Goal: Feedback & Contribution: Submit feedback/report problem

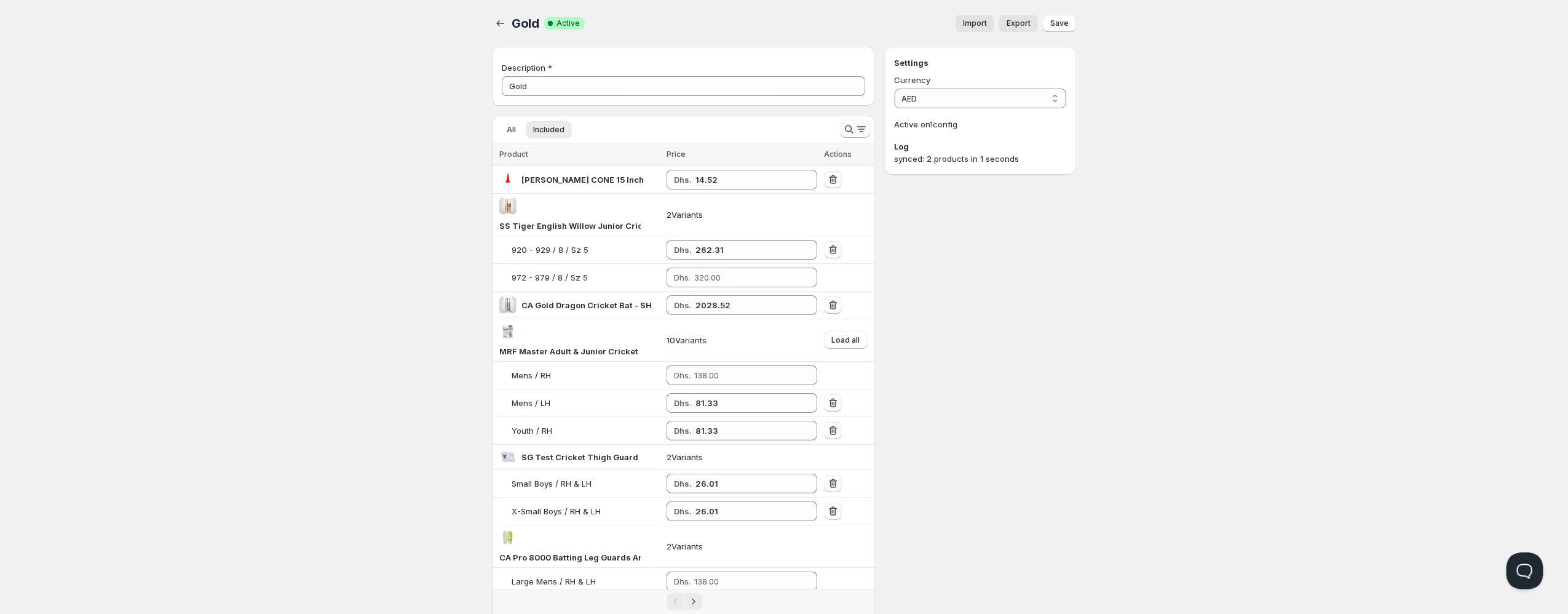
click at [860, 128] on icon "Search and filter results" at bounding box center [861, 127] width 8 height 1
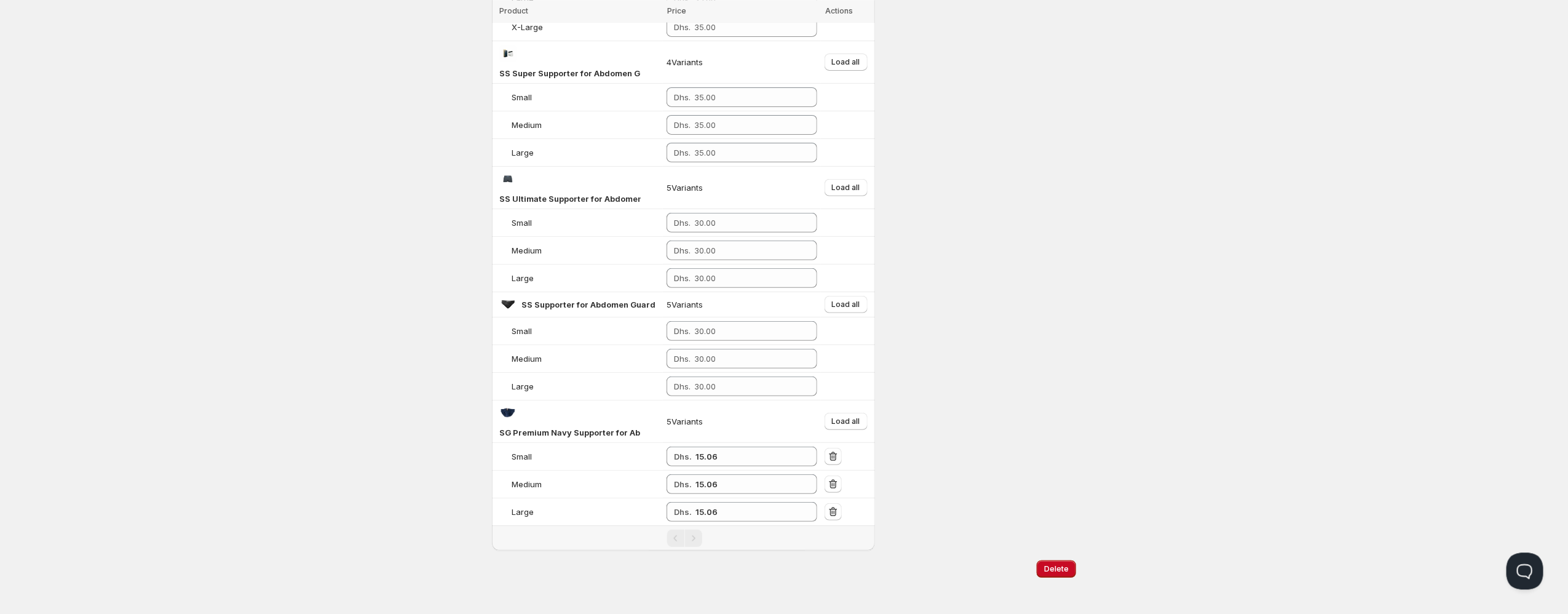
scroll to position [279, 0]
type input "supporter"
click at [847, 420] on span "Load all" at bounding box center [846, 416] width 28 height 10
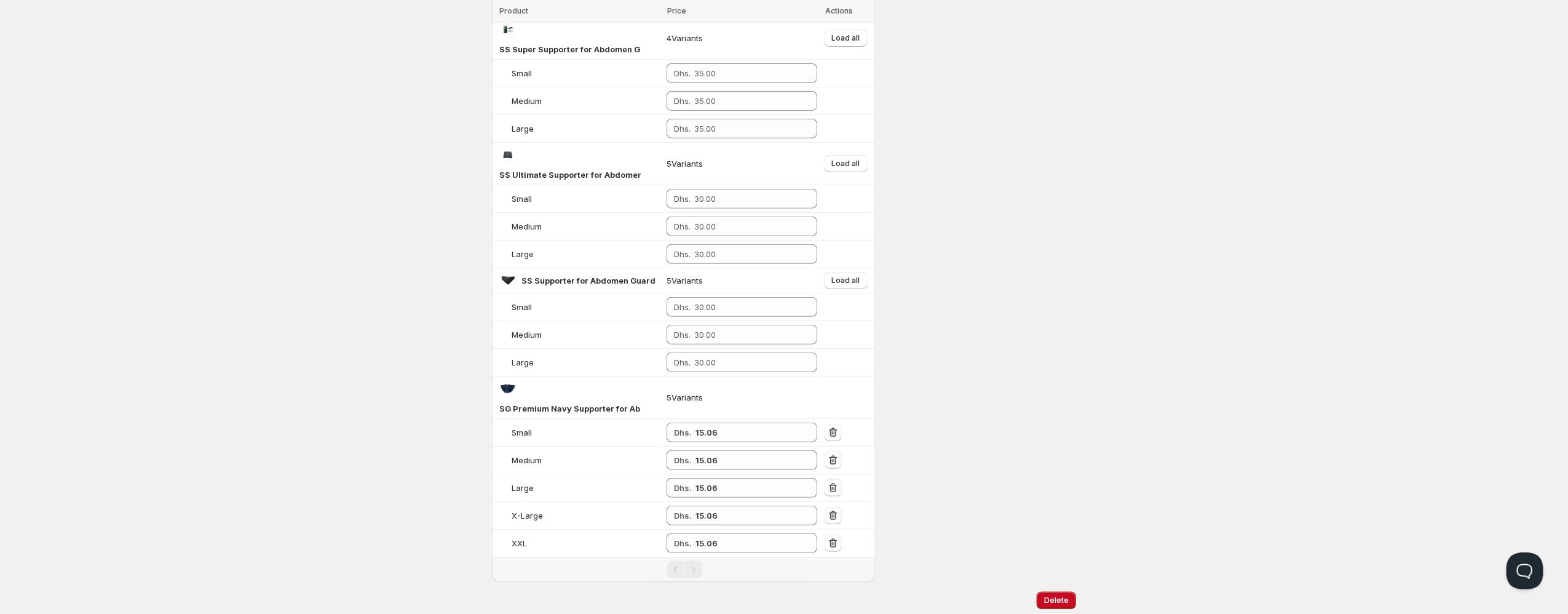
scroll to position [334, 0]
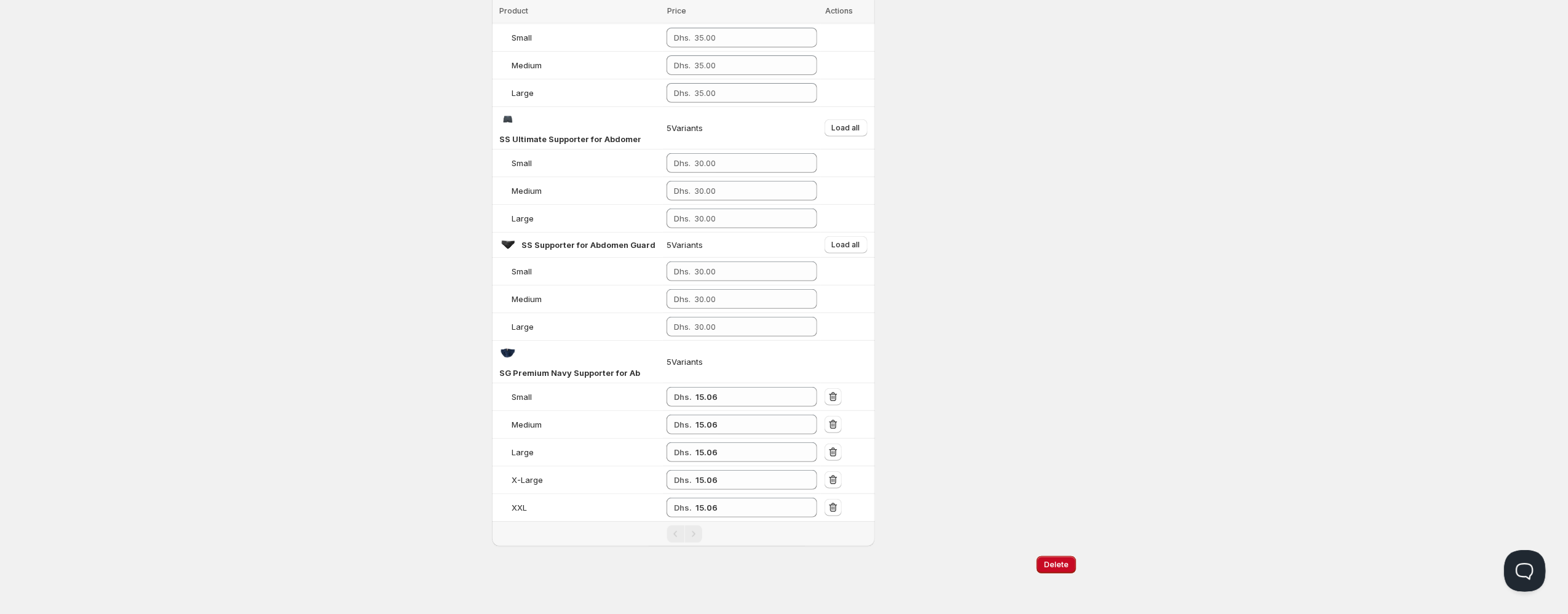
click at [1516, 573] on button "Open Beacon popover" at bounding box center [1521, 568] width 37 height 37
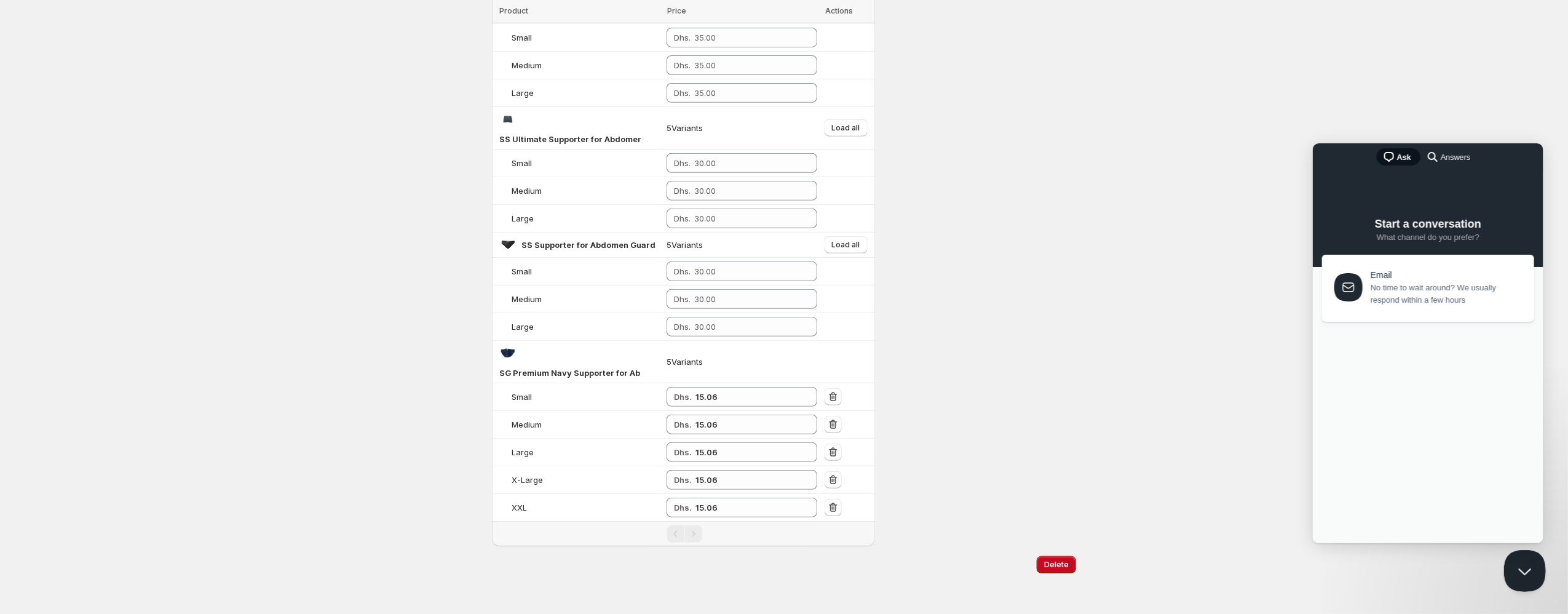
scroll to position [0, 0]
click at [1389, 313] on link "Email No time to wait around? We usually respond within a few hours" at bounding box center [1427, 284] width 212 height 67
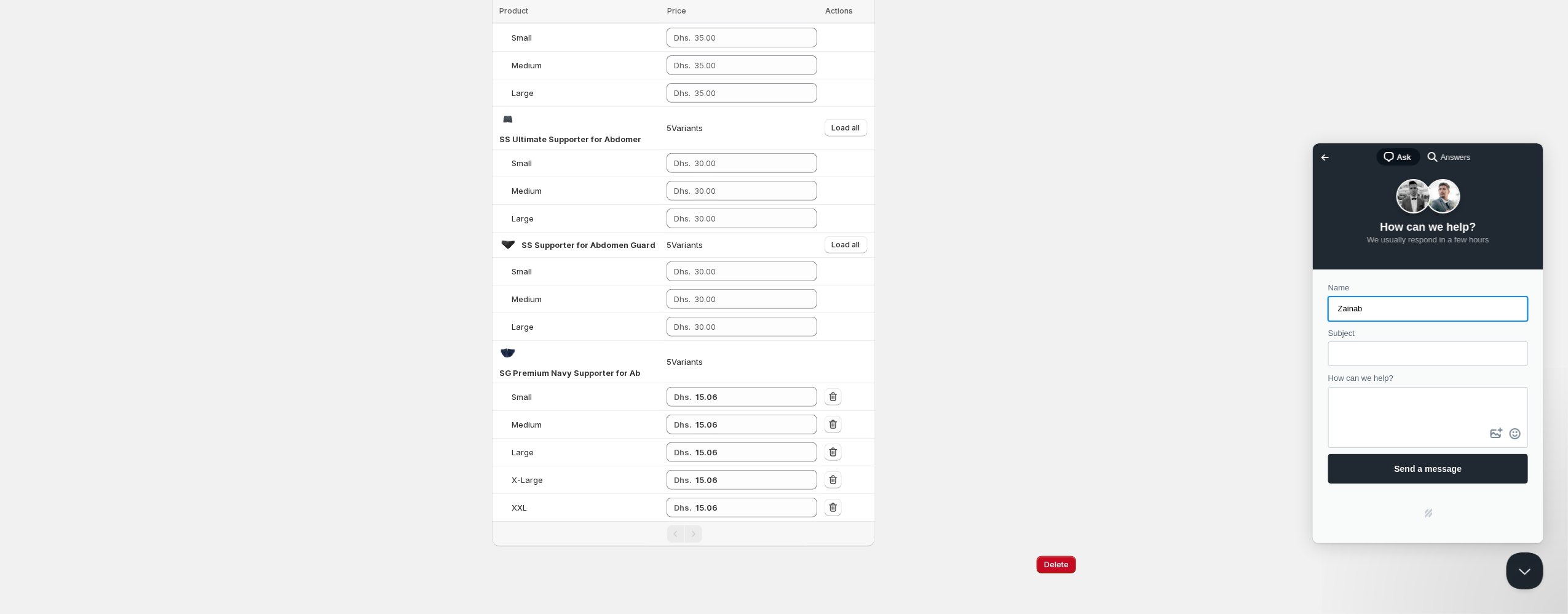
click at [1374, 345] on input "Subject" at bounding box center [1427, 353] width 180 height 22
type input "I"
type input "Price not visible in Gold Price list"
click at [1348, 420] on textarea "How can we help?" at bounding box center [1427, 405] width 198 height 37
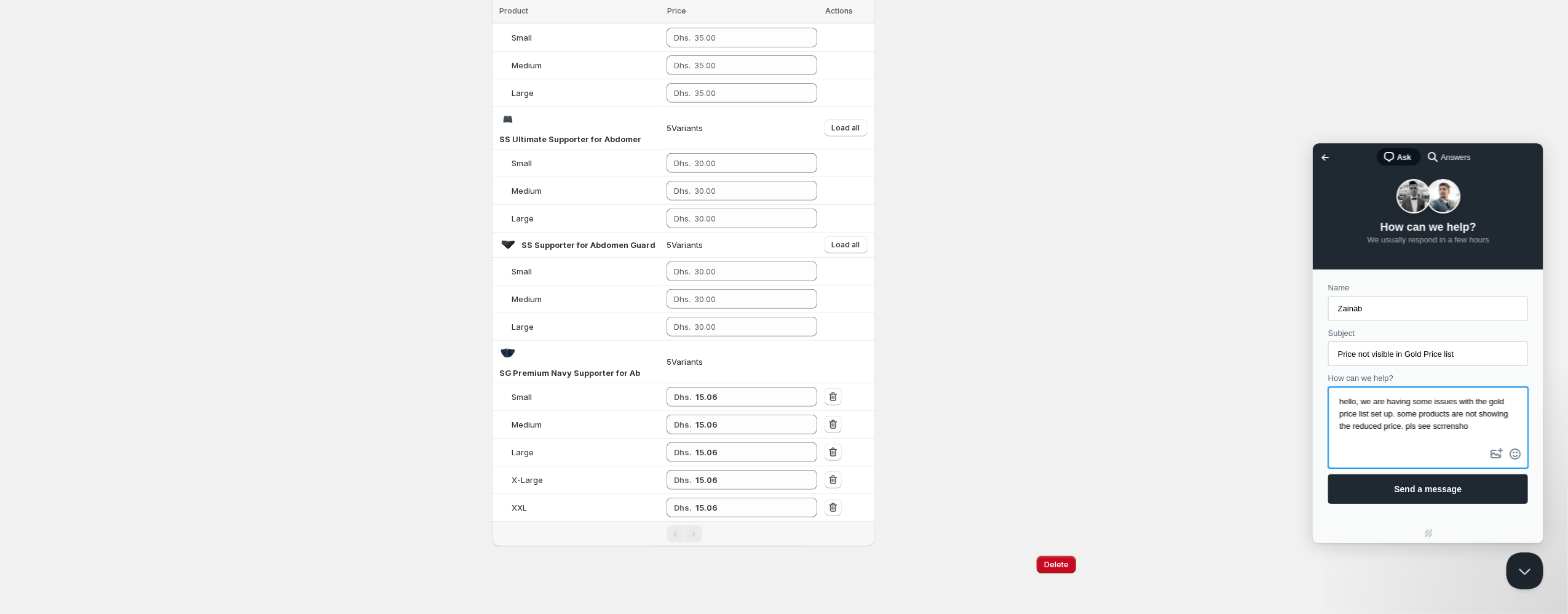
scroll to position [6, 0]
click at [1355, 434] on textarea "hello, we are having some issues with the gold price list set up. some products…" at bounding box center [1427, 416] width 198 height 57
click at [1442, 437] on textarea "hello, we are having some issues with the gold price list set up. some products…" at bounding box center [1427, 416] width 198 height 57
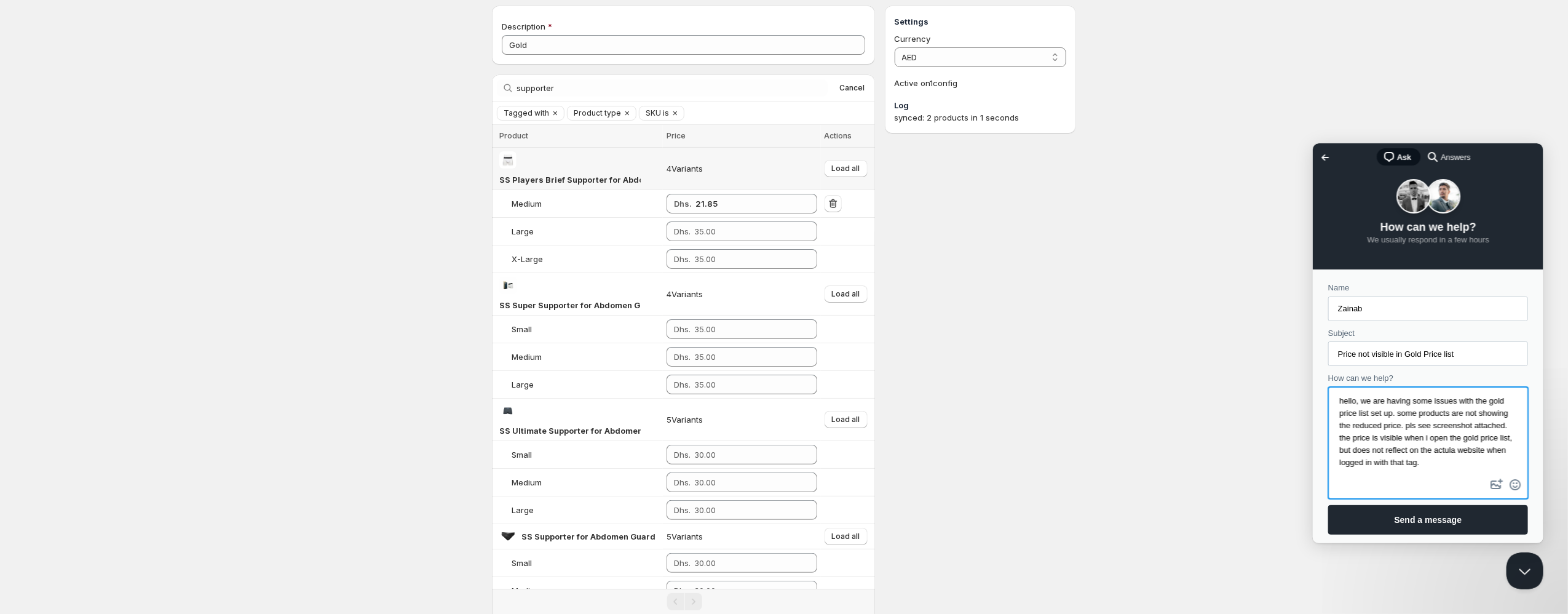
scroll to position [334, 0]
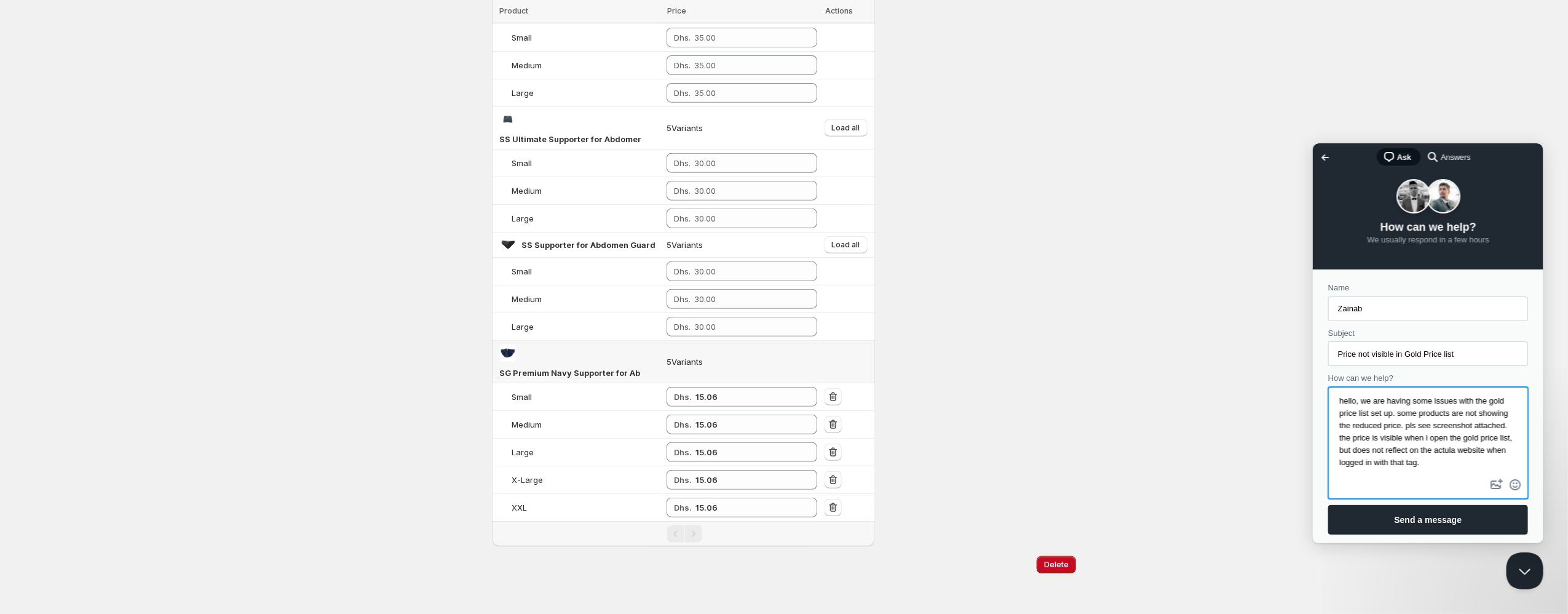
type textarea "hello, we are having some issues with the gold price list set up. some products…"
click at [504, 372] on span "SG Premium Navy Supporter for Abdomen Guard" at bounding box center [597, 372] width 196 height 10
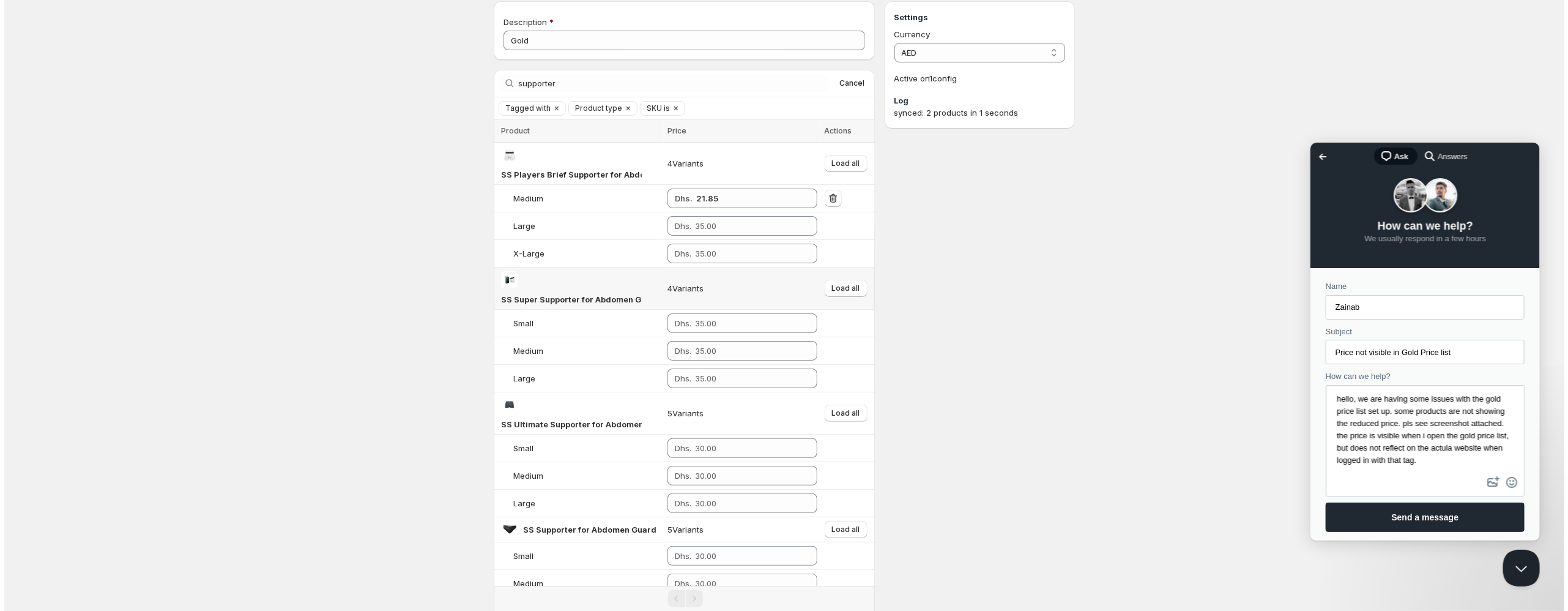
scroll to position [0, 0]
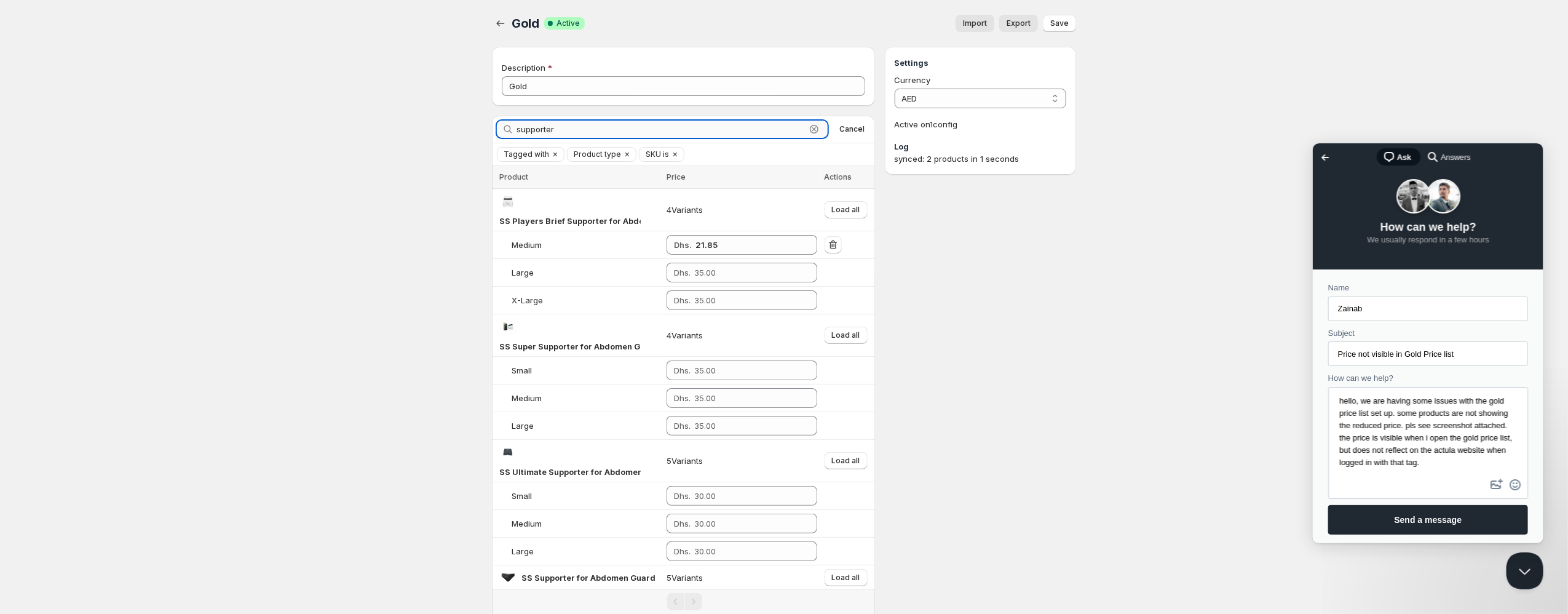
click at [716, 128] on input "supporter" at bounding box center [661, 129] width 289 height 17
paste input "SG Premium Navy Supporter for Abdomen Guard"
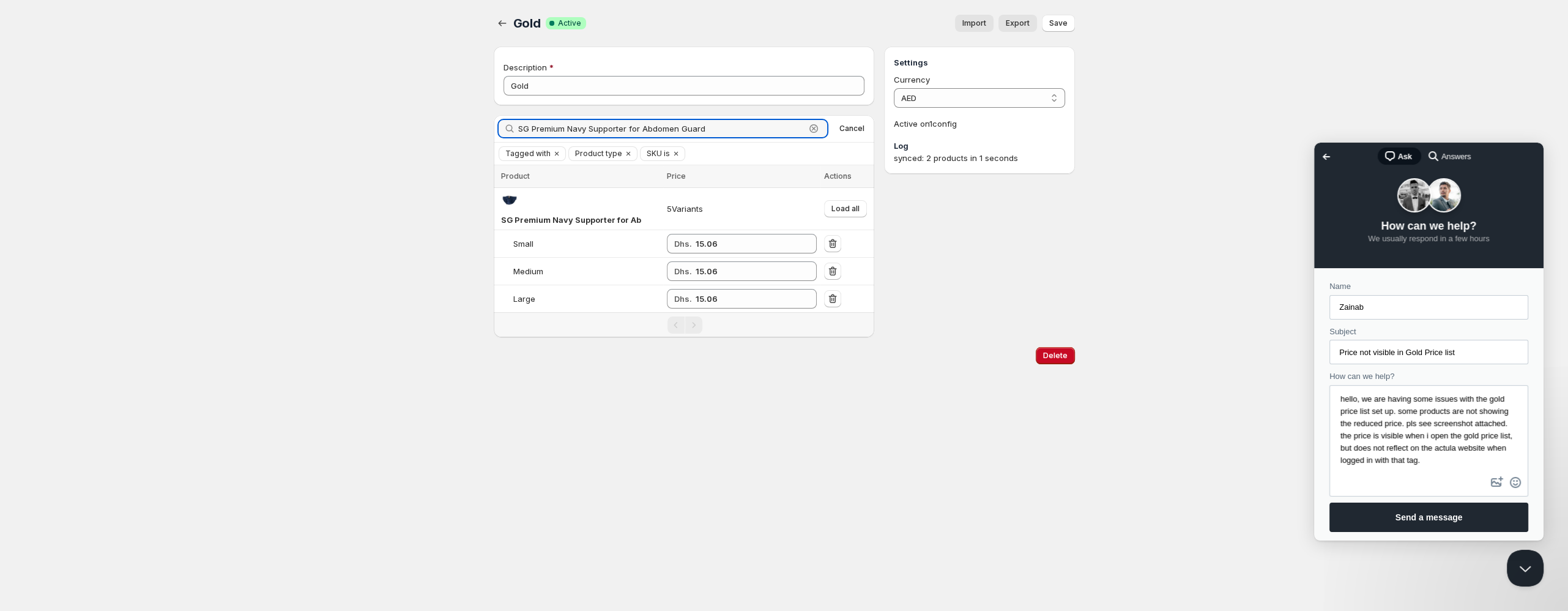
type input "SG Premium Navy Supporter for Abdomen Guard"
click at [777, 454] on div "Home Pricing Price lists Checkout Forms Submissions Settings Features Plans Gol…" at bounding box center [784, 306] width 1568 height 611
click at [1488, 484] on button "image-plus" at bounding box center [1497, 482] width 18 height 19
type input "C:\fakepath\Screenshot [DATE] 2.31.41 PM.png"
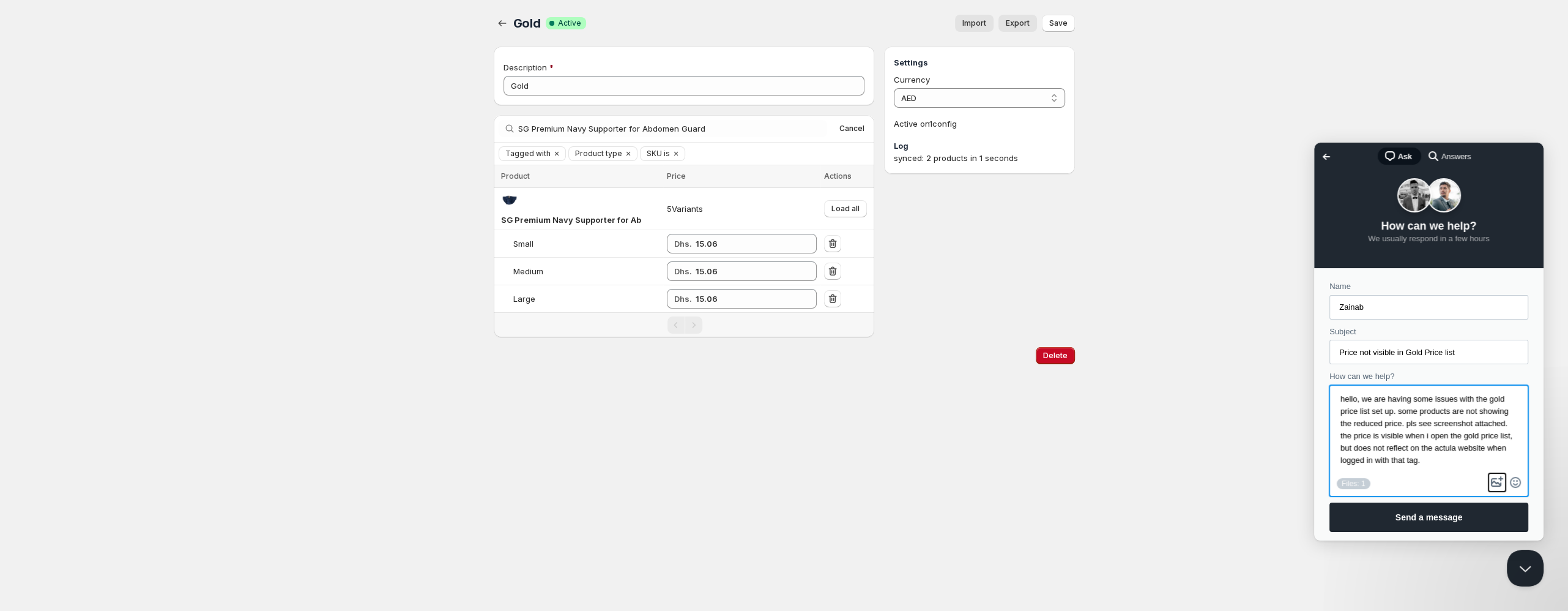
click at [1488, 483] on button "image-plus" at bounding box center [1497, 482] width 18 height 19
type input "C:\fakepath\Screenshot [DATE] 2.32.05 PM.png"
click at [1488, 483] on button "image-plus" at bounding box center [1497, 482] width 18 height 19
paste textarea "[URL][DOMAIN_NAME]"
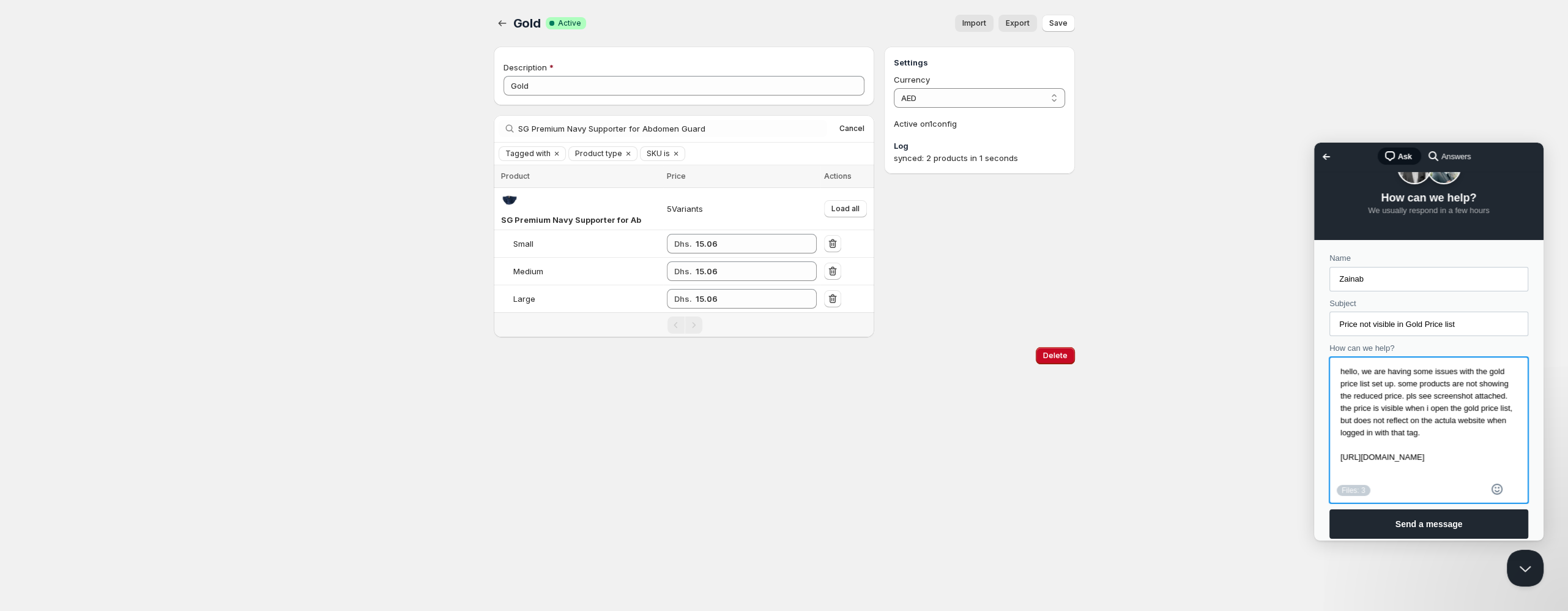
scroll to position [79, 0]
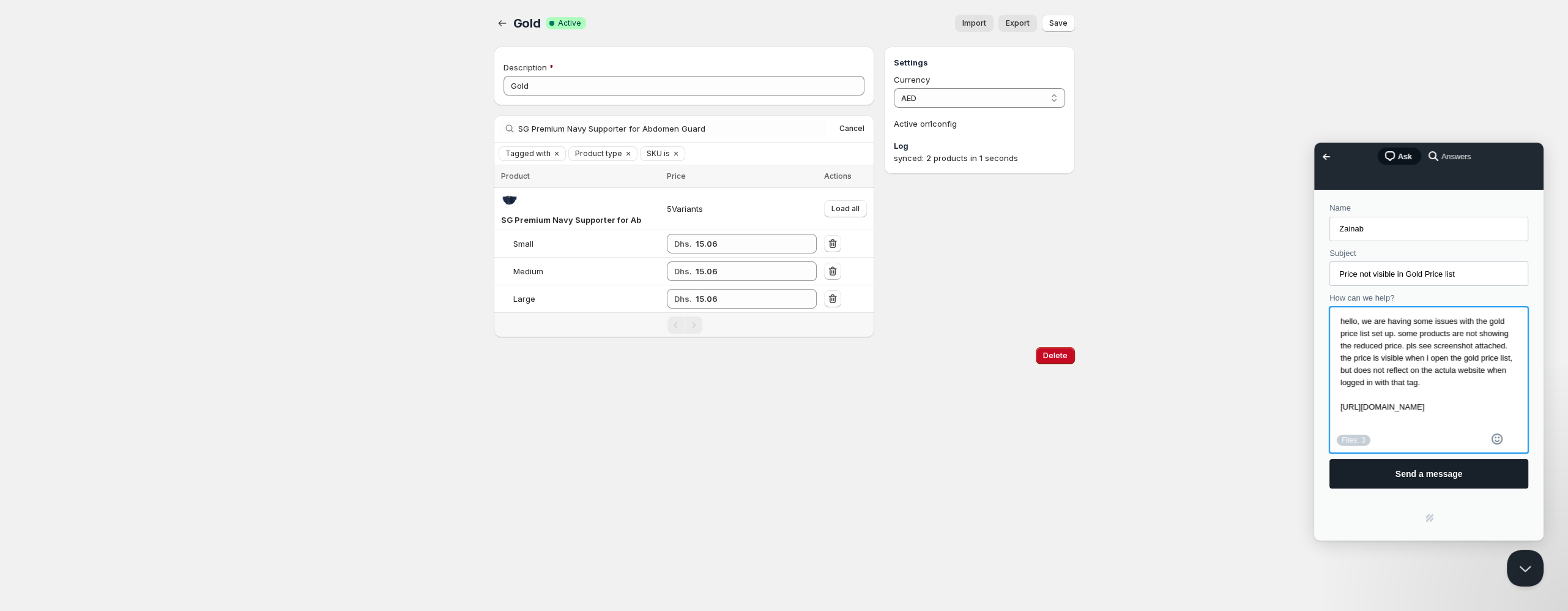
type textarea "hello, we are having some issues with the gold price list set up. some products…"
click at [1444, 478] on span "Send a message" at bounding box center [1429, 474] width 172 height 28
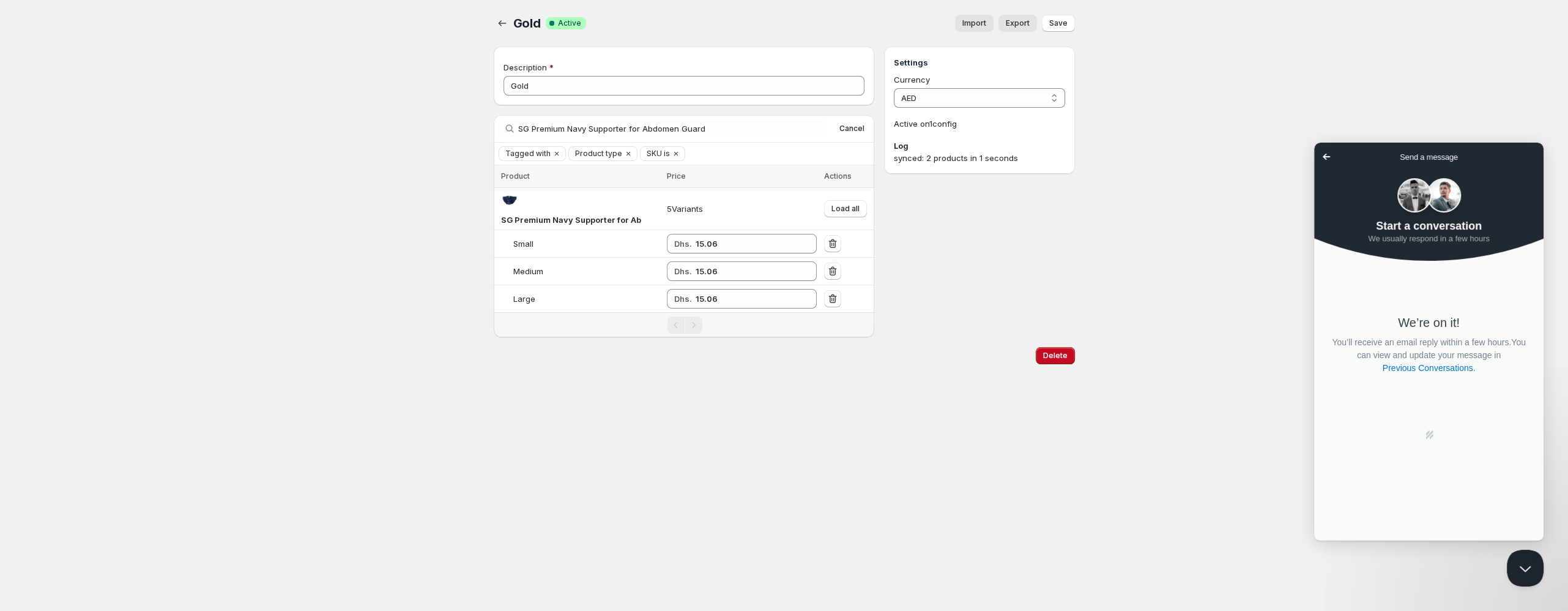
scroll to position [0, 0]
